Goal: Information Seeking & Learning: Find specific fact

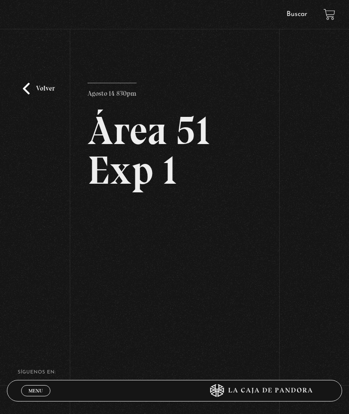
scroll to position [5, 0]
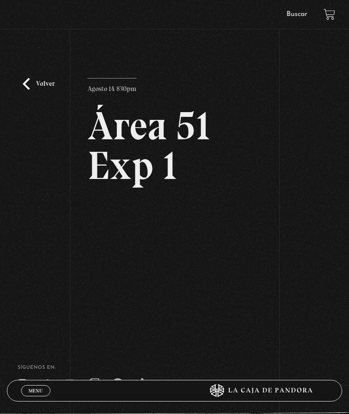
click at [49, 89] on link "Volver" at bounding box center [39, 84] width 32 height 12
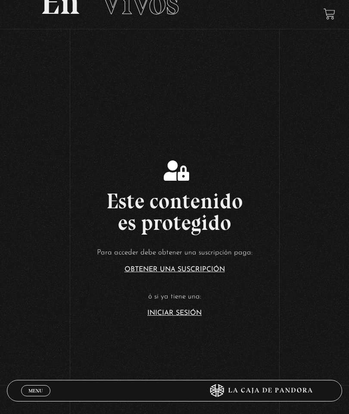
scroll to position [83, 0]
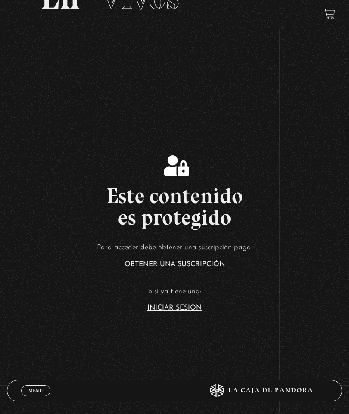
click at [183, 311] on link "Iniciar Sesión" at bounding box center [174, 307] width 54 height 7
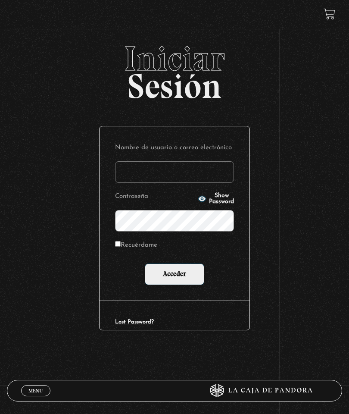
click at [191, 172] on input "Nombre de usuario o correo electrónico" at bounding box center [174, 172] width 119 height 22
type input "maiterdj@gmail.com"
click at [193, 277] on input "Acceder" at bounding box center [174, 274] width 59 height 22
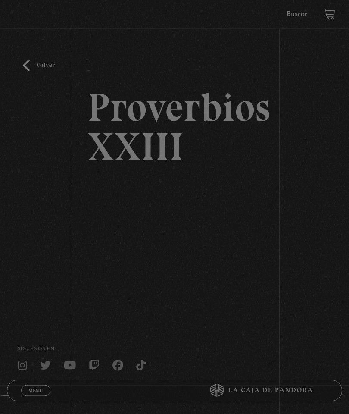
scroll to position [23, 0]
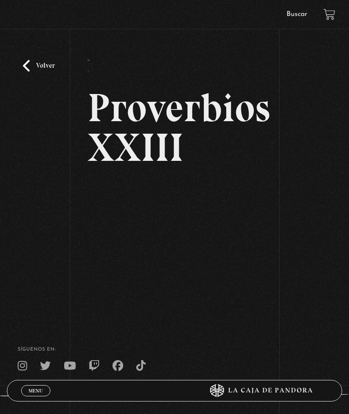
click at [47, 72] on link "Volver" at bounding box center [39, 66] width 32 height 12
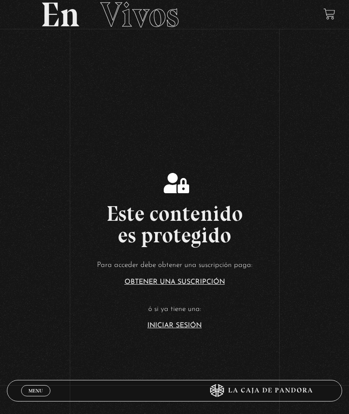
scroll to position [23, 0]
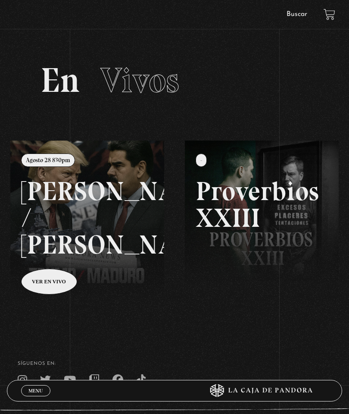
click at [301, 13] on link "Buscar" at bounding box center [297, 14] width 21 height 7
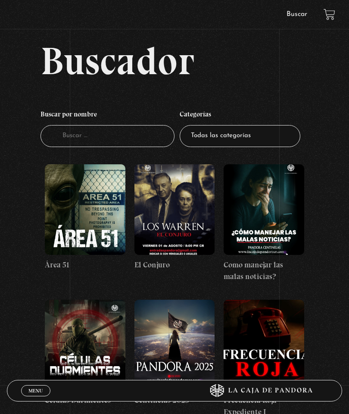
click at [122, 140] on input "Buscador" at bounding box center [108, 136] width 134 height 22
type input "Can"
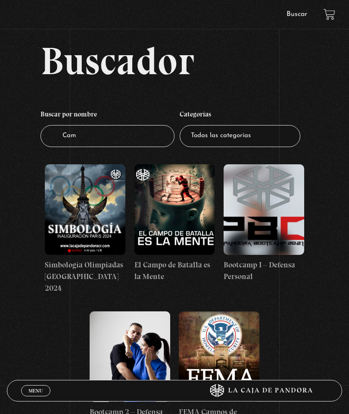
click at [112, 141] on input "Cam" at bounding box center [108, 136] width 134 height 22
type input "Canserbero"
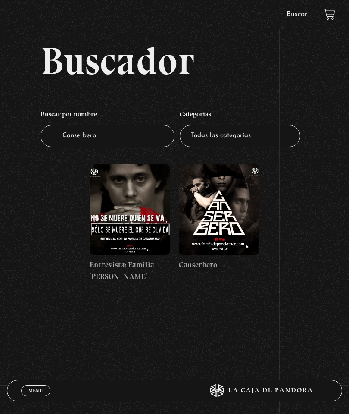
click at [132, 233] on figure at bounding box center [130, 209] width 81 height 90
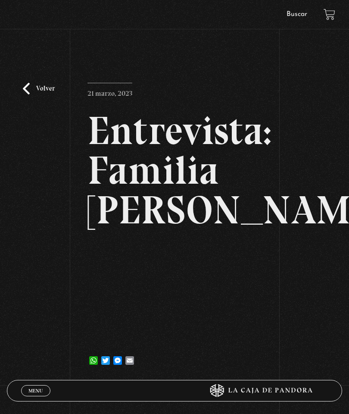
click at [44, 94] on link "Volver" at bounding box center [39, 89] width 32 height 12
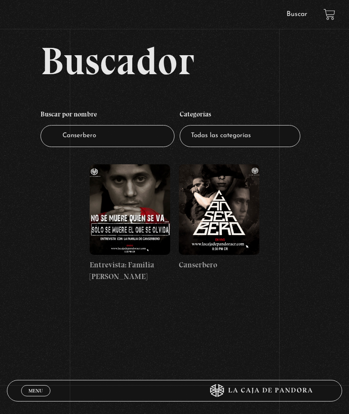
click at [221, 220] on figure at bounding box center [219, 209] width 81 height 90
